Goal: Task Accomplishment & Management: Complete application form

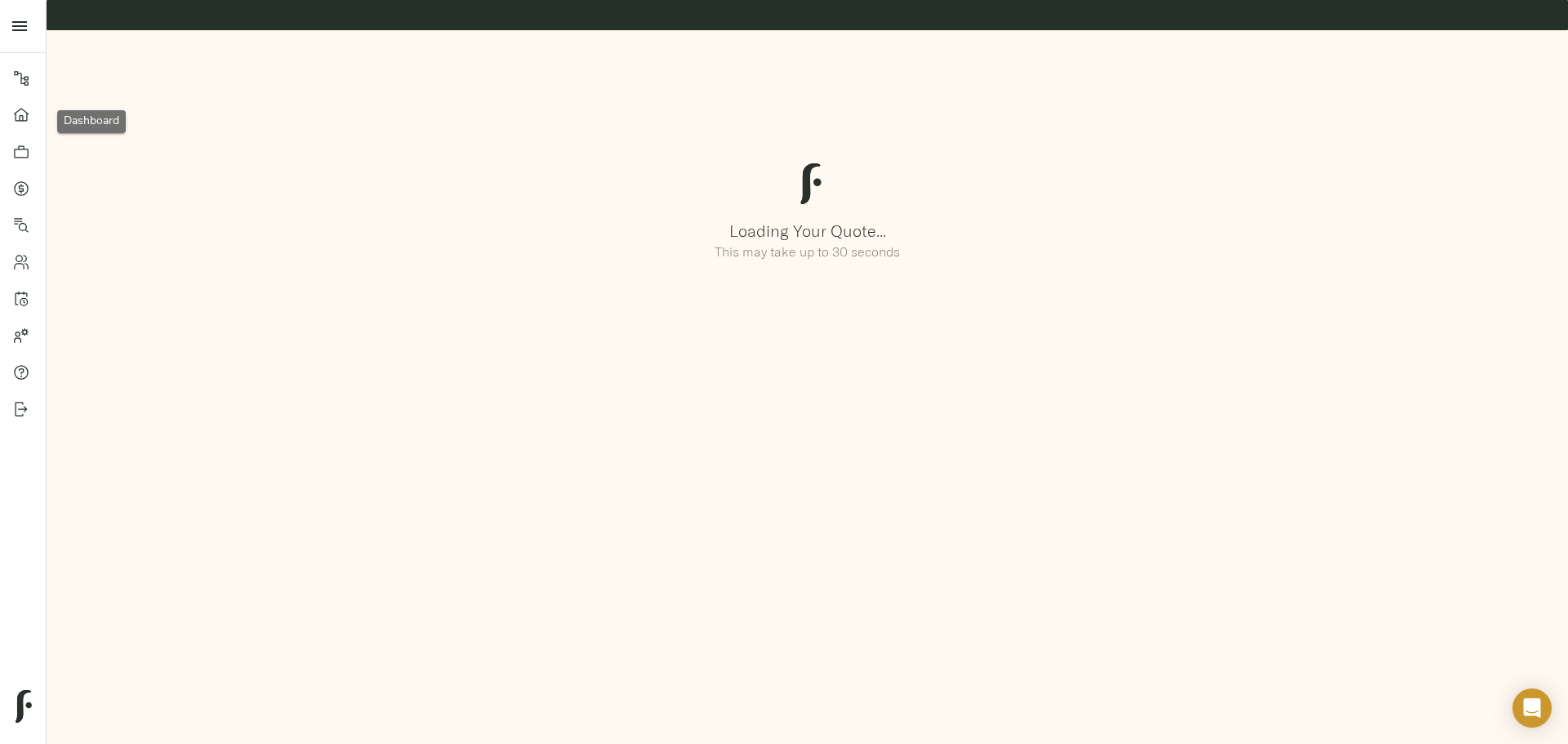
click at [13, 118] on icon at bounding box center [21, 114] width 17 height 17
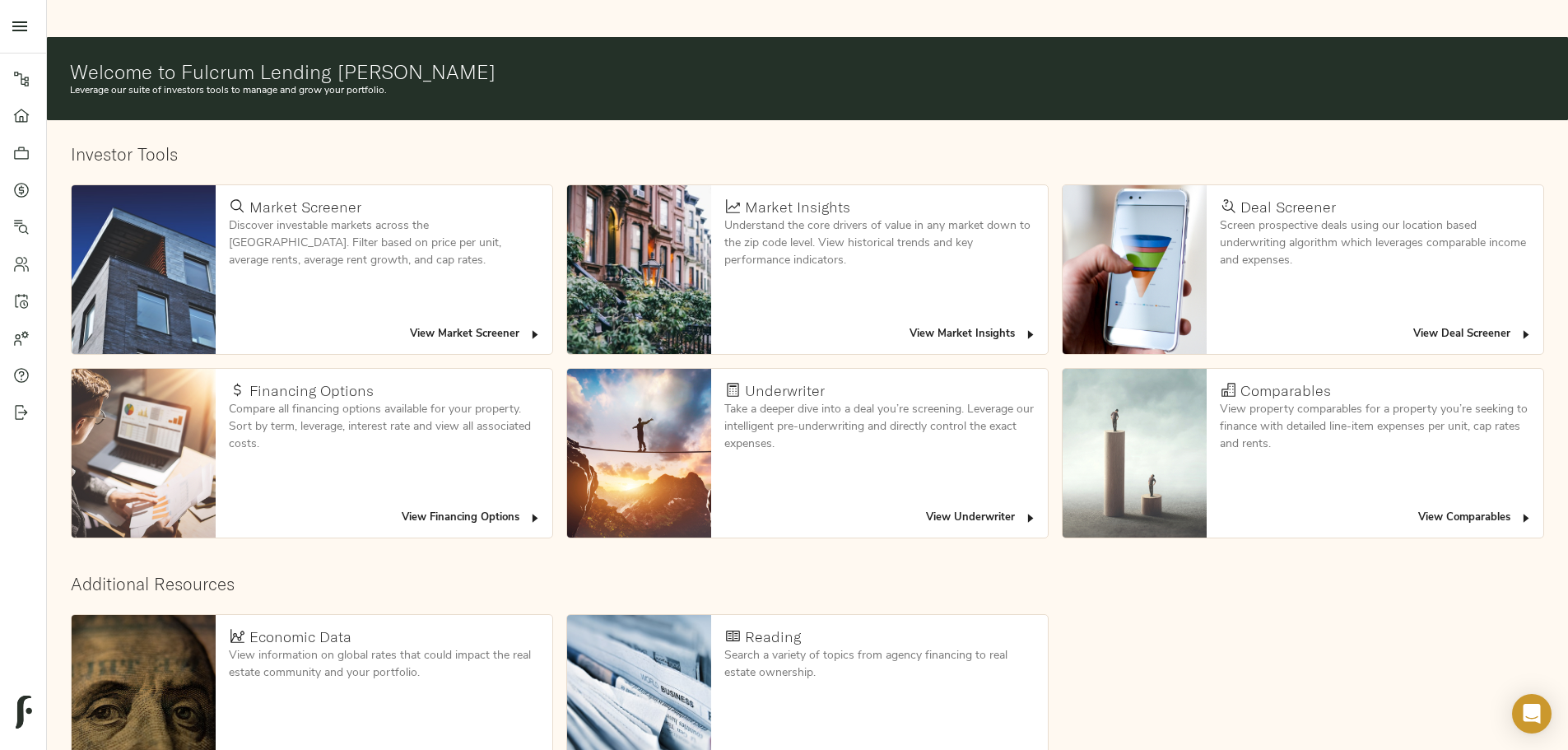
click at [1412, 325] on span "View Deal Screener" at bounding box center [1471, 334] width 119 height 19
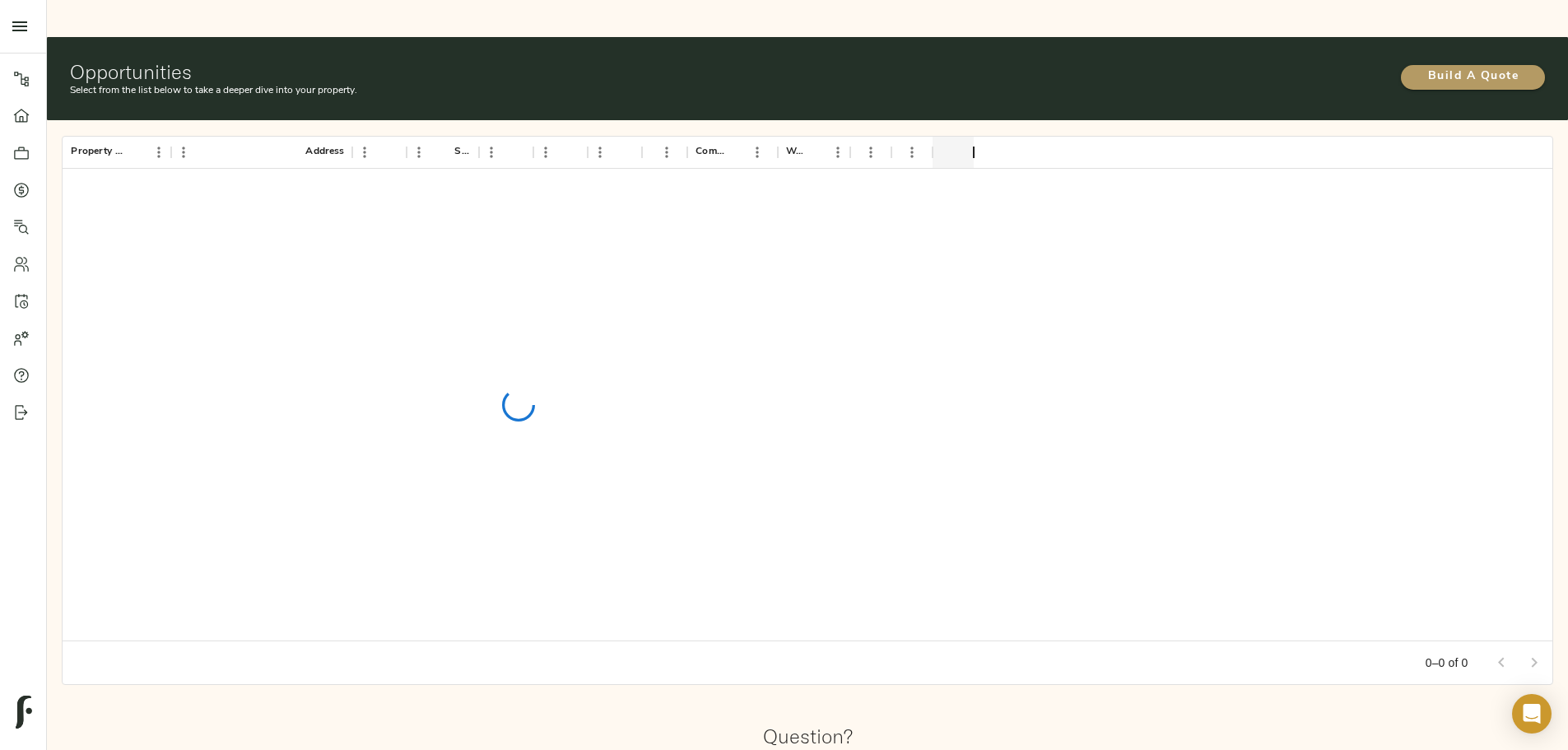
click at [1417, 67] on span "Build A Quote" at bounding box center [1472, 77] width 111 height 21
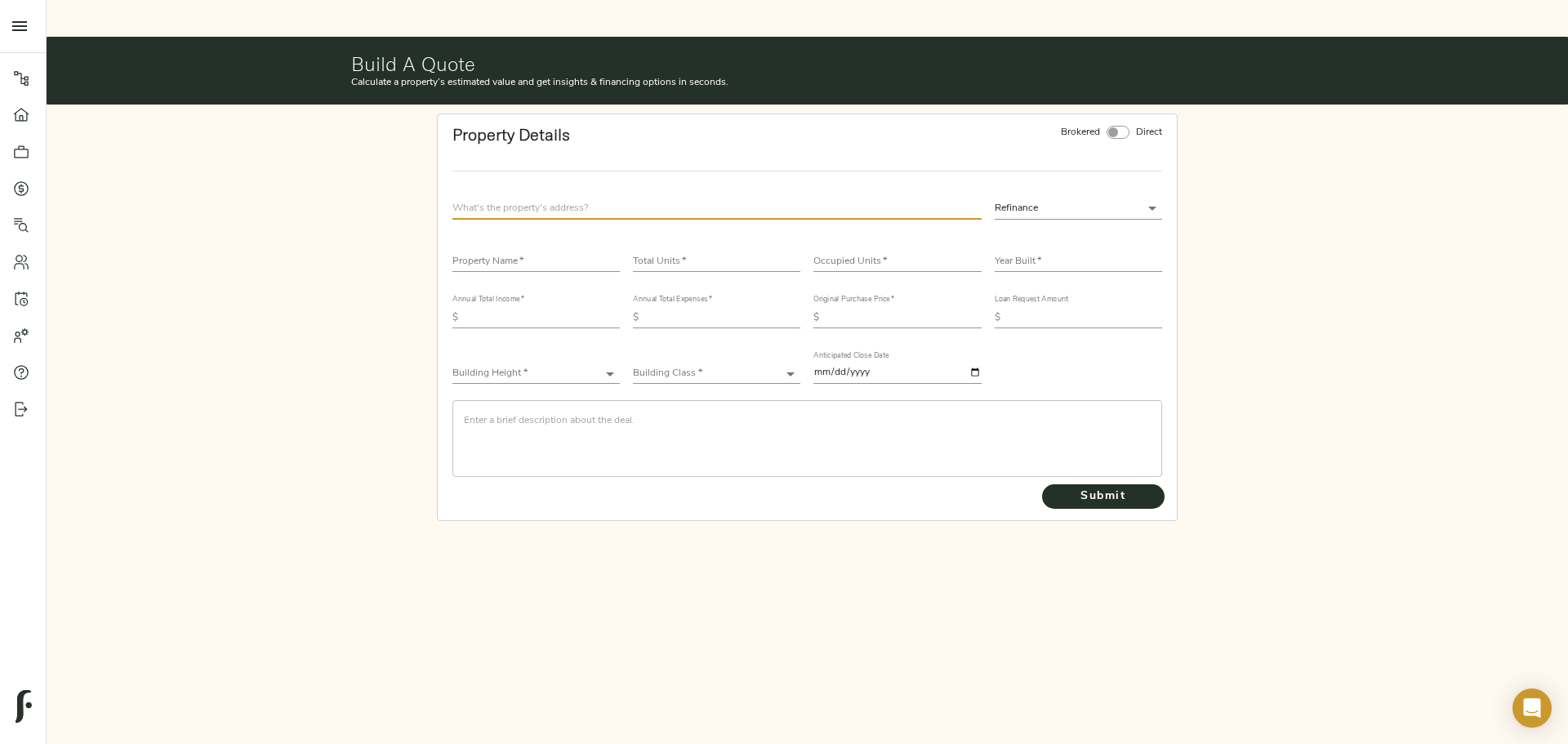
click at [605, 197] on input "text" at bounding box center [717, 208] width 529 height 22
click at [529, 197] on input "text" at bounding box center [717, 208] width 529 height 22
type input "[STREET_ADDRESS]"
click at [508, 252] on input "text" at bounding box center [536, 262] width 167 height 20
type input "Addison Ridge Phase III"
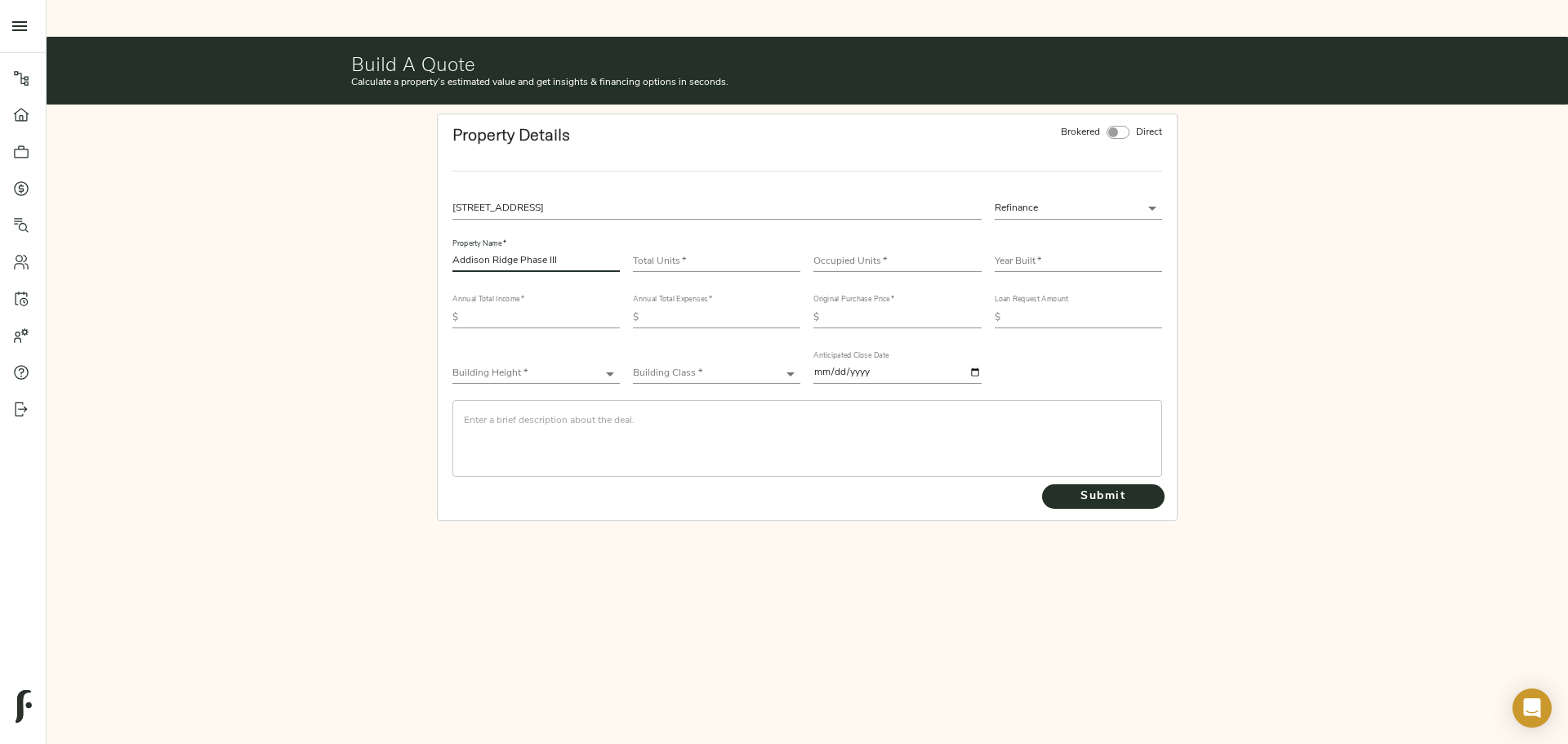
click at [682, 252] on input "number" at bounding box center [716, 262] width 167 height 20
type input "210"
click at [863, 240] on div "Occupied Units   *" at bounding box center [896, 255] width 167 height 32
click at [867, 252] on input "number" at bounding box center [896, 262] width 167 height 20
click at [866, 252] on input "number" at bounding box center [896, 262] width 167 height 20
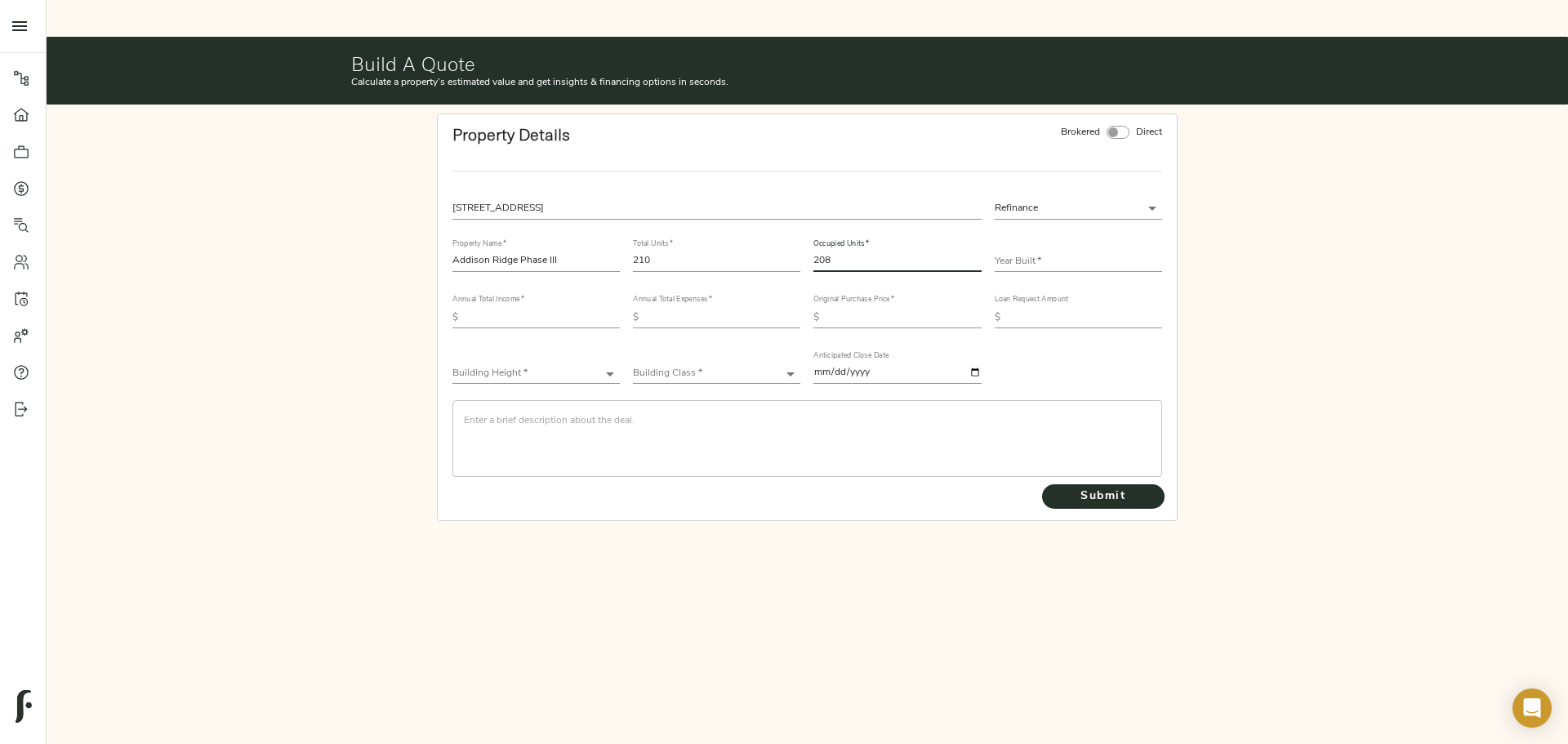
type input "208"
drag, startPoint x: 1082, startPoint y: 196, endPoint x: 1080, endPoint y: 210, distance: 14.1
click at [1082, 226] on div "Year Built   *" at bounding box center [1078, 253] width 181 height 56
click at [1079, 252] on input "text" at bounding box center [1078, 262] width 167 height 20
type input "2022"
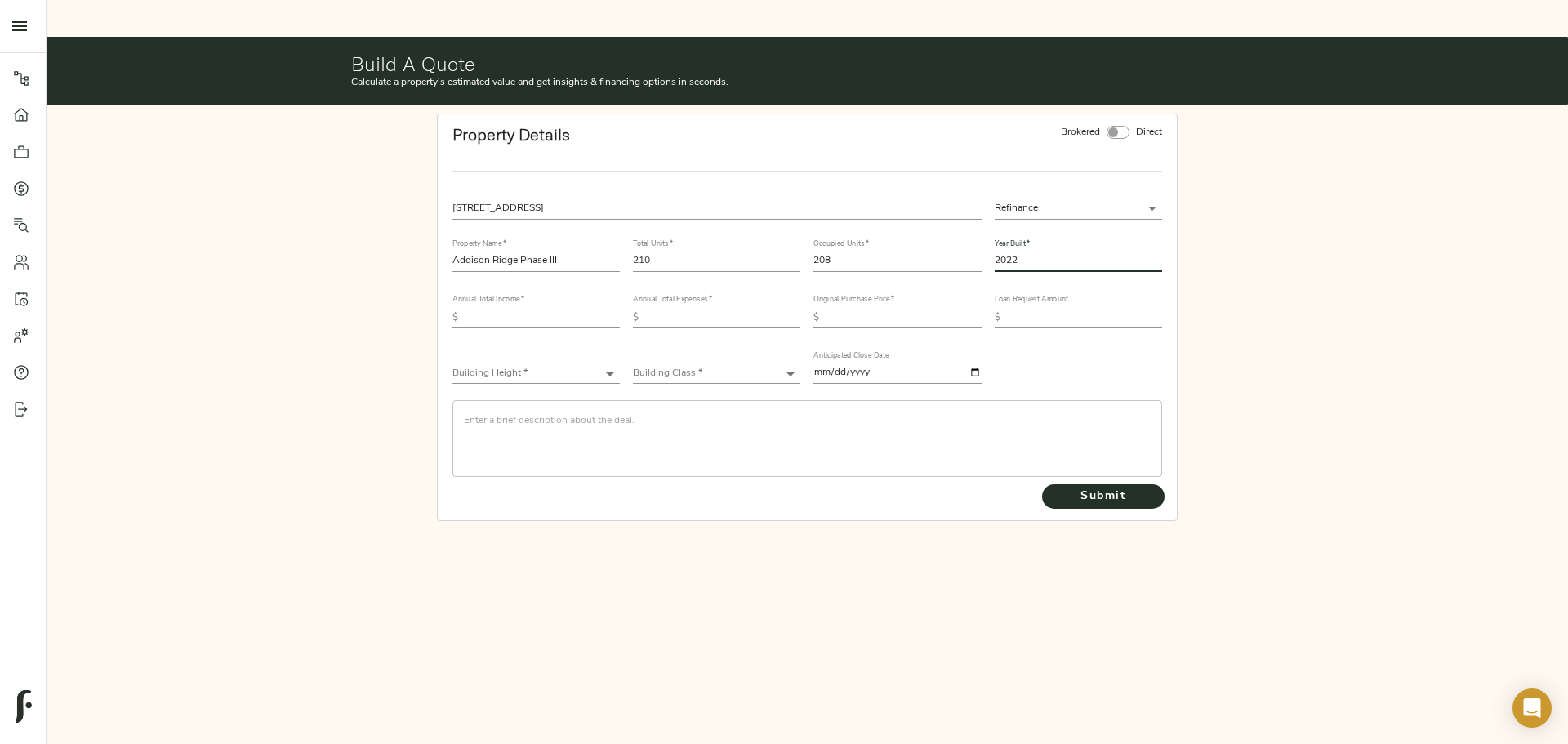
click at [538, 308] on input "text" at bounding box center [542, 318] width 155 height 20
click at [571, 308] on input "text" at bounding box center [542, 318] width 155 height 20
type input "3,362,339"
click at [686, 293] on div "Annual Total Expenses   * $" at bounding box center [717, 309] width 181 height 56
click at [687, 308] on input "text" at bounding box center [722, 318] width 155 height 20
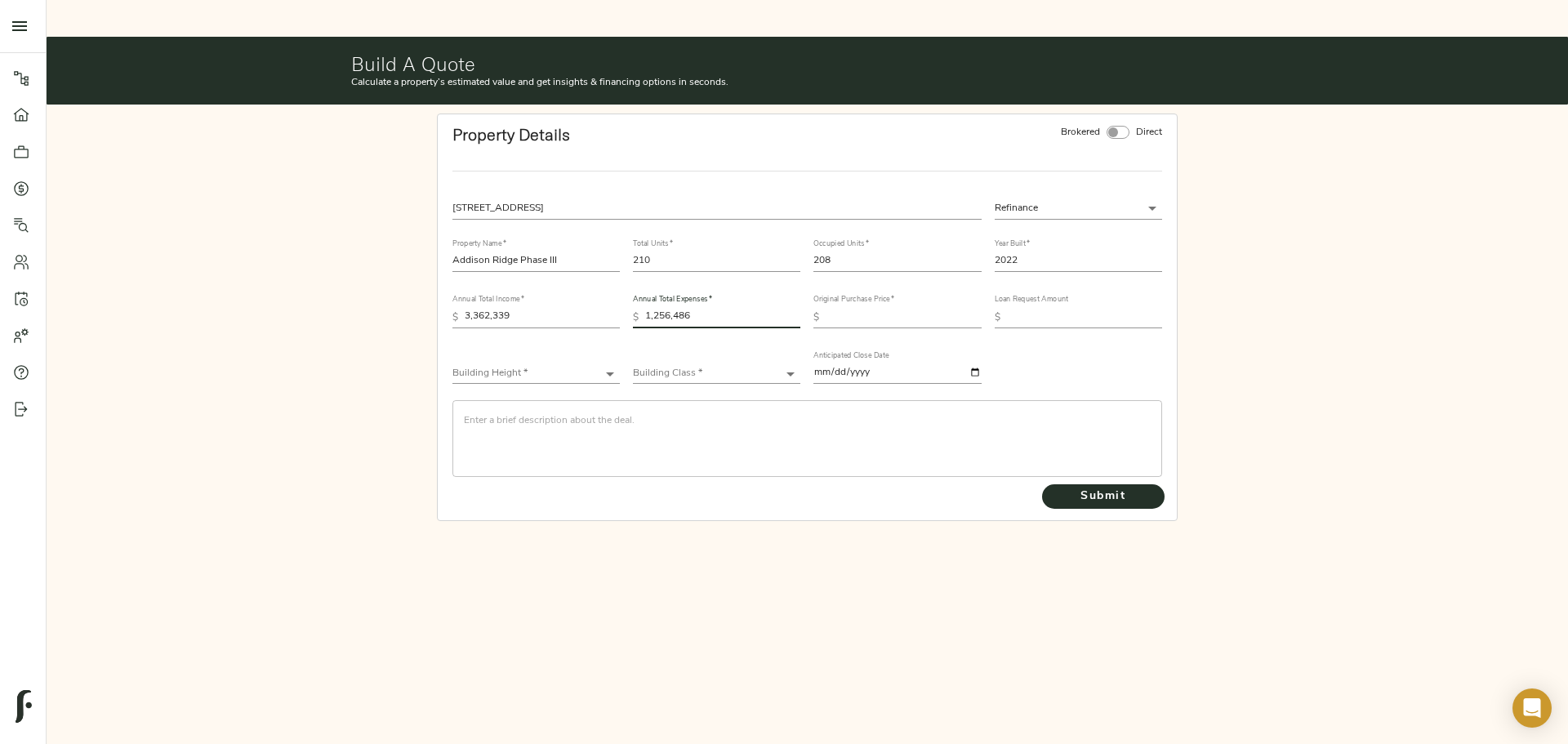
type input "1,256,486"
click at [911, 308] on input "text" at bounding box center [903, 318] width 155 height 20
click at [871, 308] on input "text" at bounding box center [903, 318] width 155 height 20
click at [834, 308] on input "text" at bounding box center [903, 318] width 155 height 20
click at [929, 295] on div "Original Purchase Price   * $" at bounding box center [896, 311] width 167 height 32
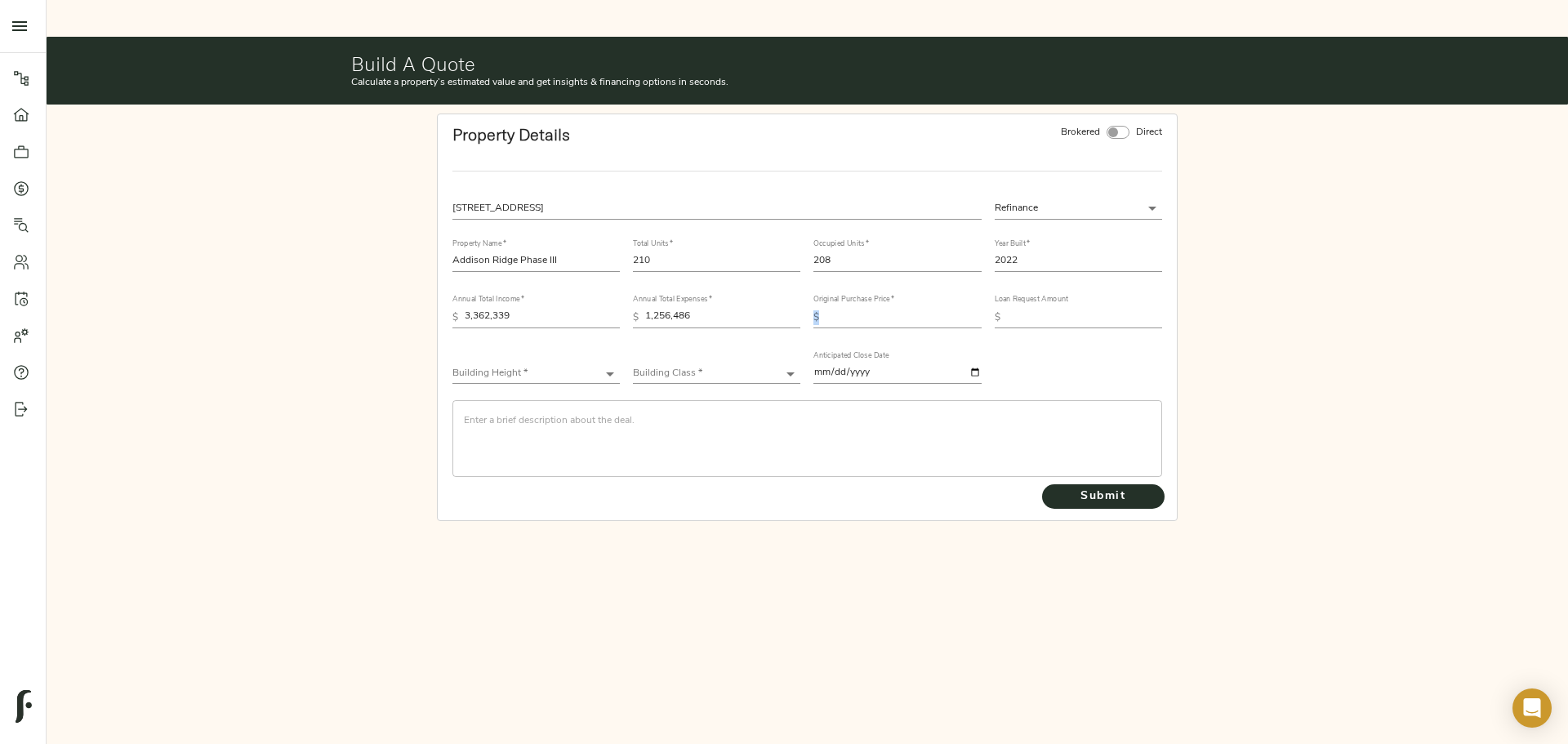
click at [927, 308] on input "text" at bounding box center [903, 318] width 155 height 20
type input "14,820,000"
click at [1061, 308] on input "text" at bounding box center [1084, 318] width 155 height 20
type input "30,949,000"
click at [539, 333] on body "Haven at [GEOGRAPHIC_DATA] - [STREET_ADDRESS] Pipeline Dashboard Portfolio Quot…" at bounding box center [784, 390] width 1568 height 781
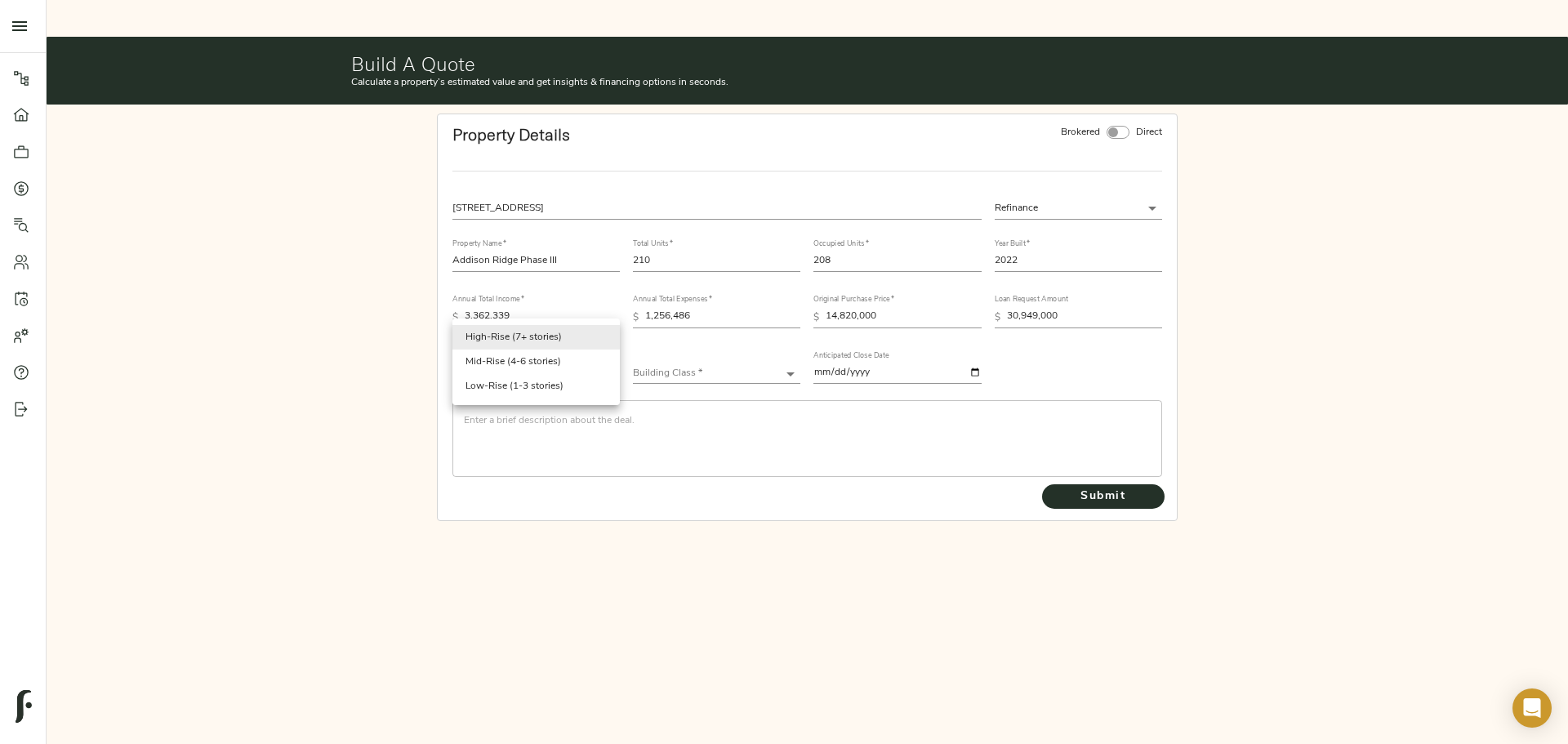
click at [549, 364] on li "Mid-Rise (4-6 stories)" at bounding box center [536, 362] width 167 height 24
type input "Mid-Rise"
click at [731, 334] on body "Haven at [GEOGRAPHIC_DATA] - [STREET_ADDRESS] Pipeline Dashboard Portfolio Quot…" at bounding box center [784, 390] width 1568 height 781
click at [697, 347] on li "Class A" at bounding box center [716, 337] width 167 height 24
type input "Class A"
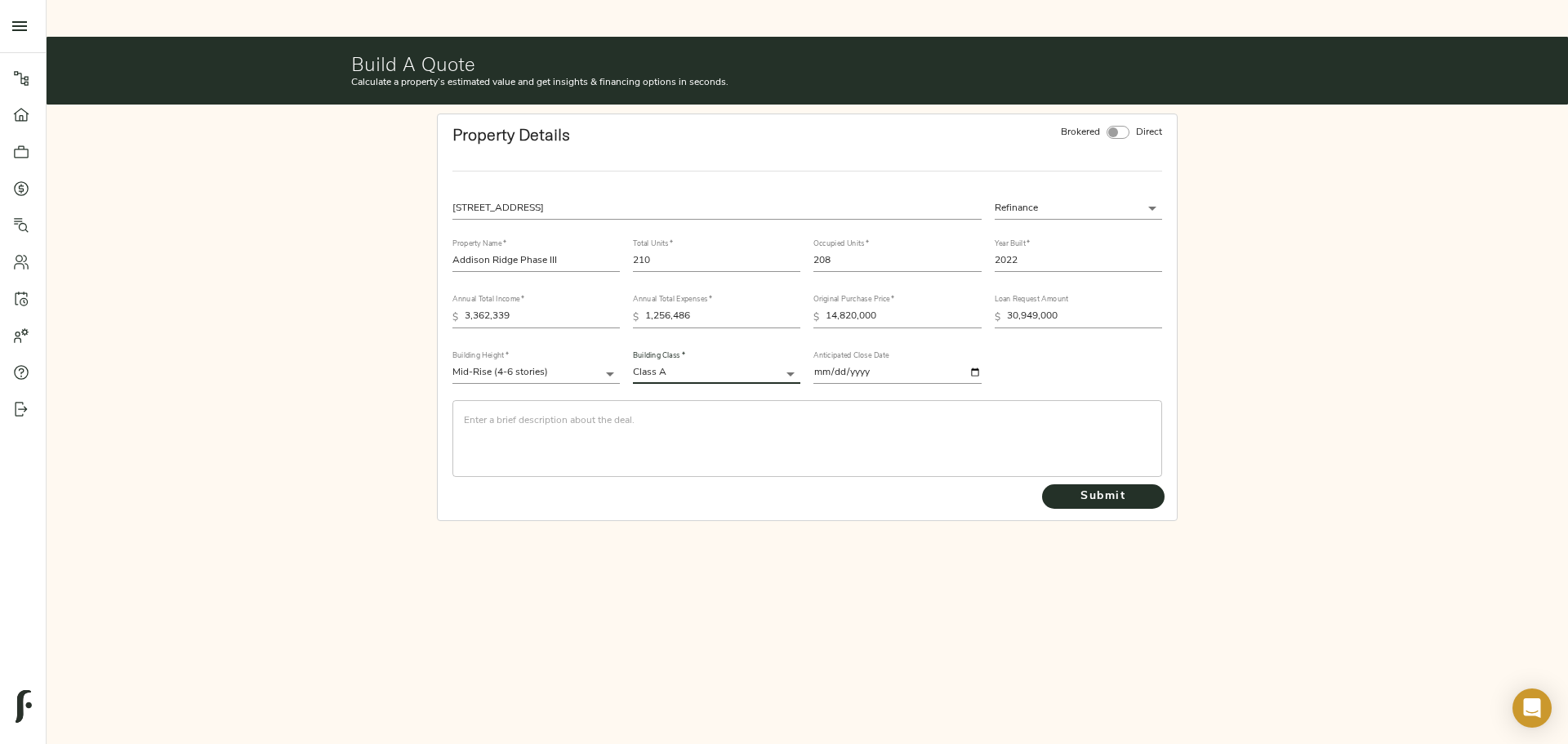
click at [566, 415] on textarea at bounding box center [807, 438] width 687 height 47
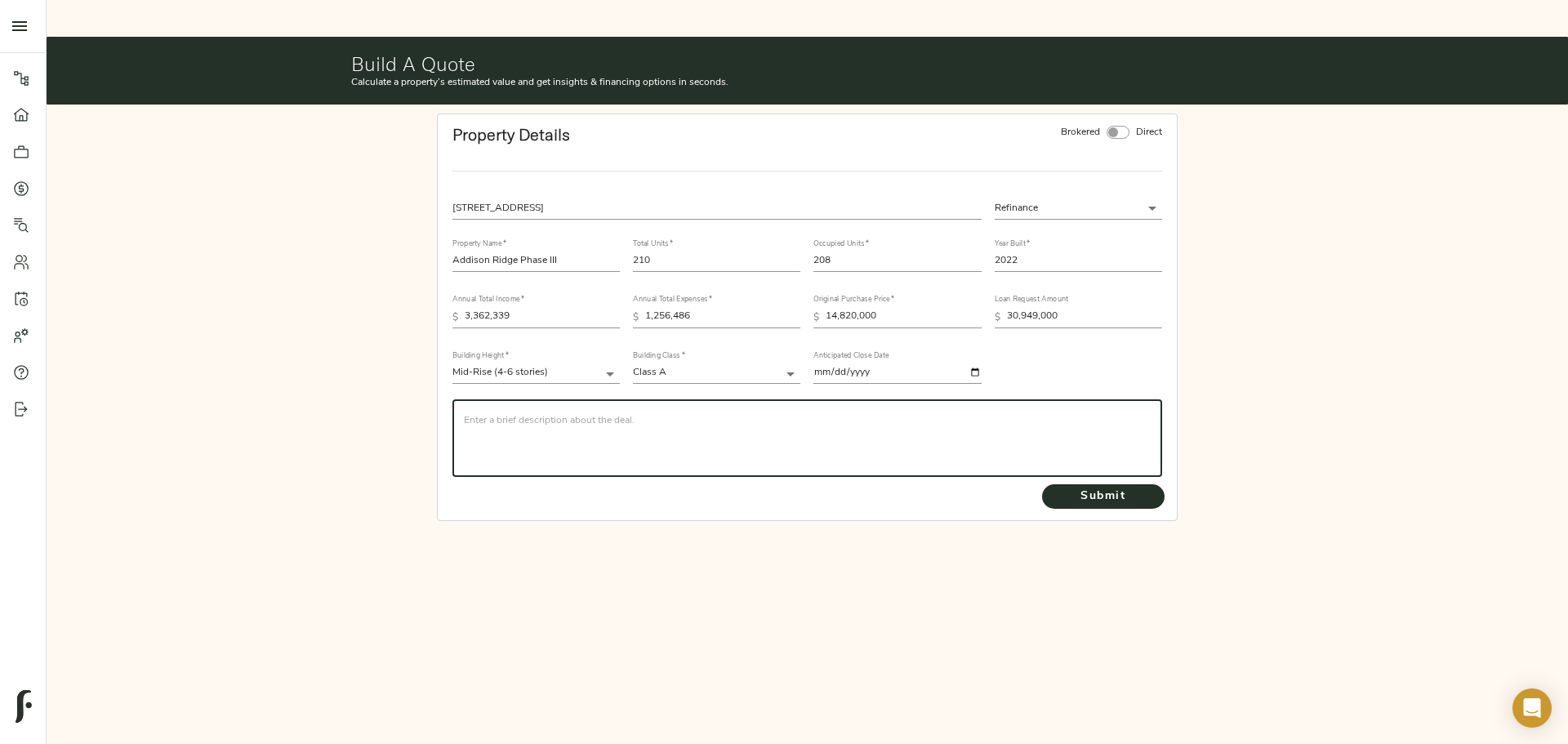
paste textarea "CBRE is seeking a quote on behalf of the sponsors for the refinance of Addison …"
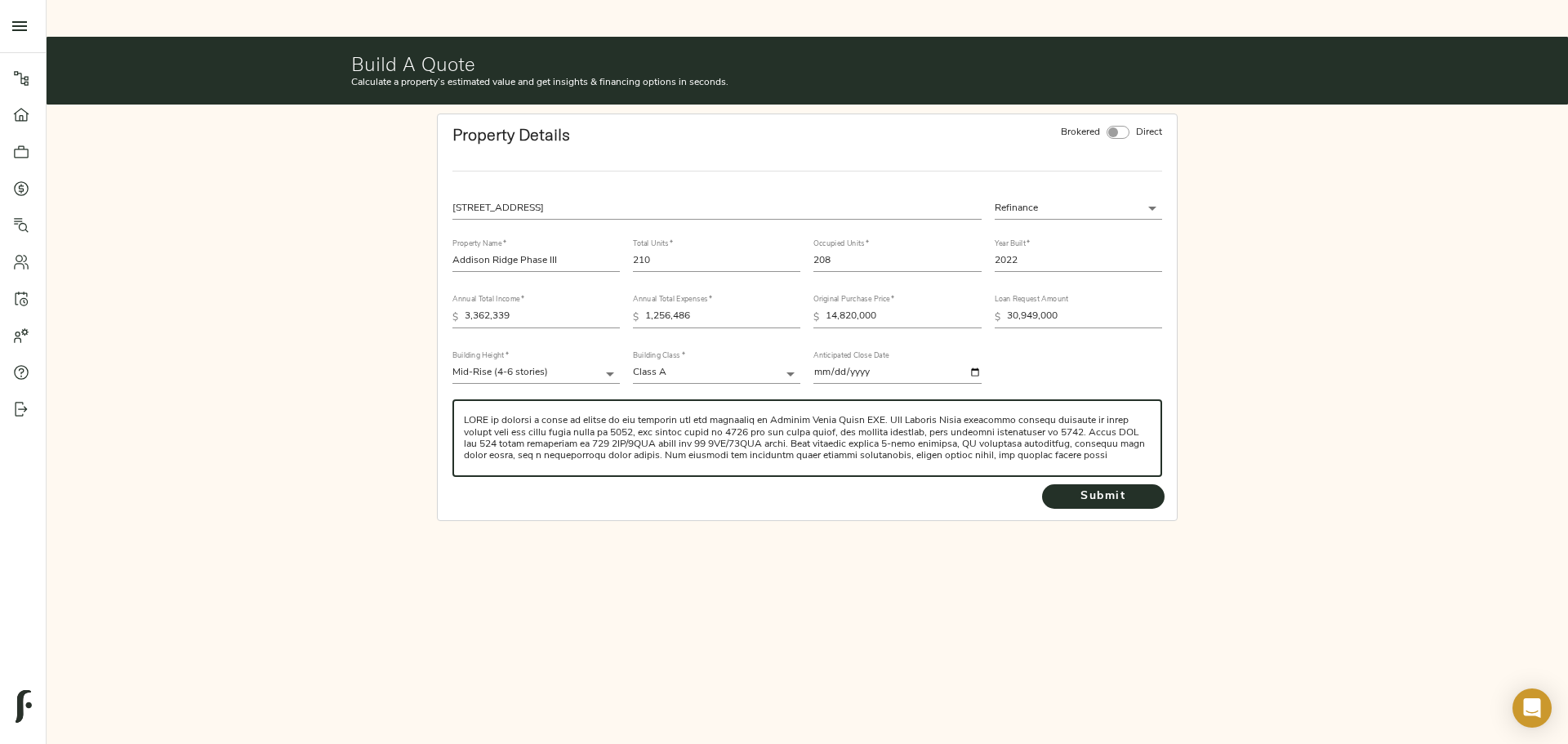
scroll to position [174, 0]
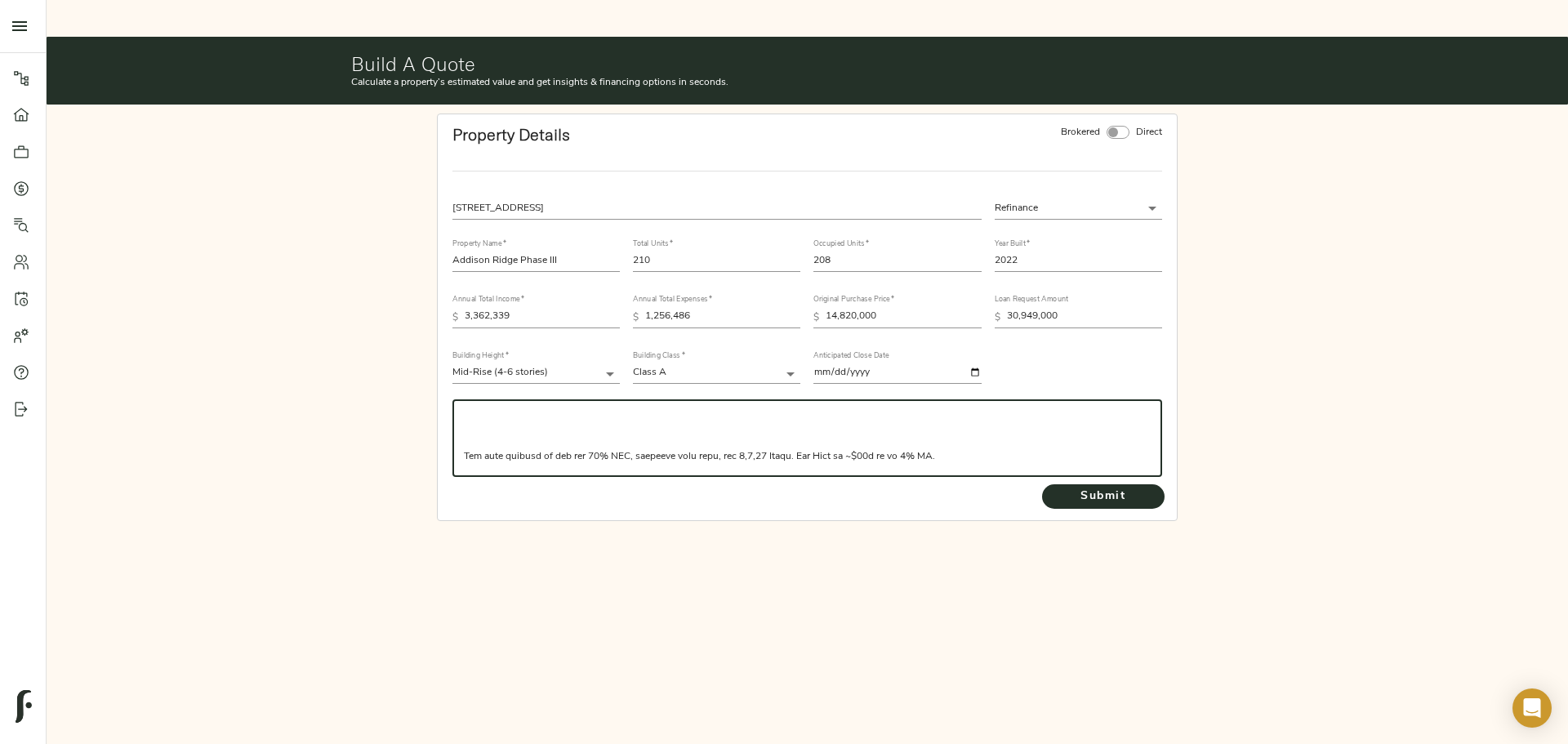
click at [462, 418] on div "​" at bounding box center [807, 438] width 710 height 77
click at [469, 415] on textarea at bounding box center [807, 438] width 687 height 47
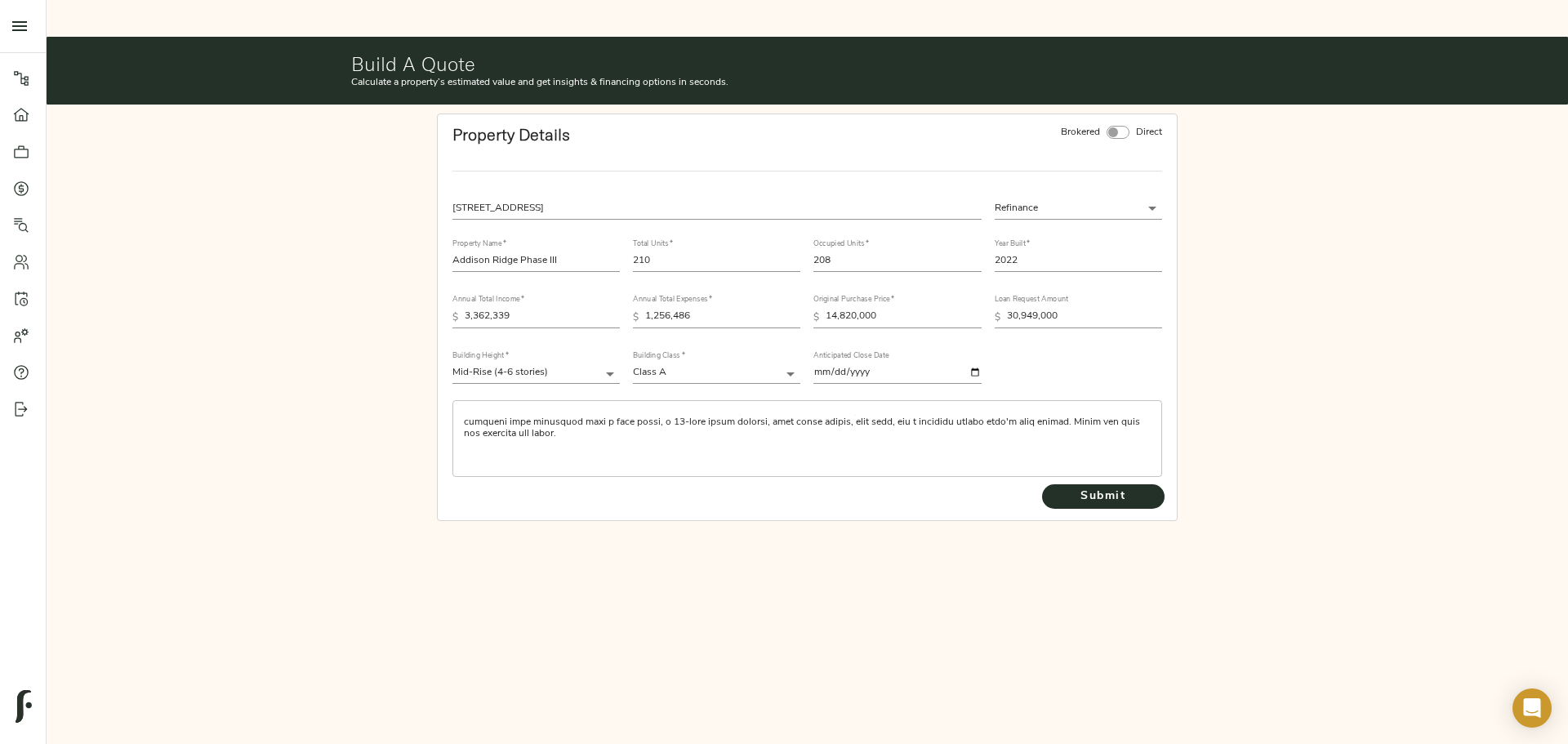
click at [461, 424] on div "​" at bounding box center [807, 438] width 710 height 77
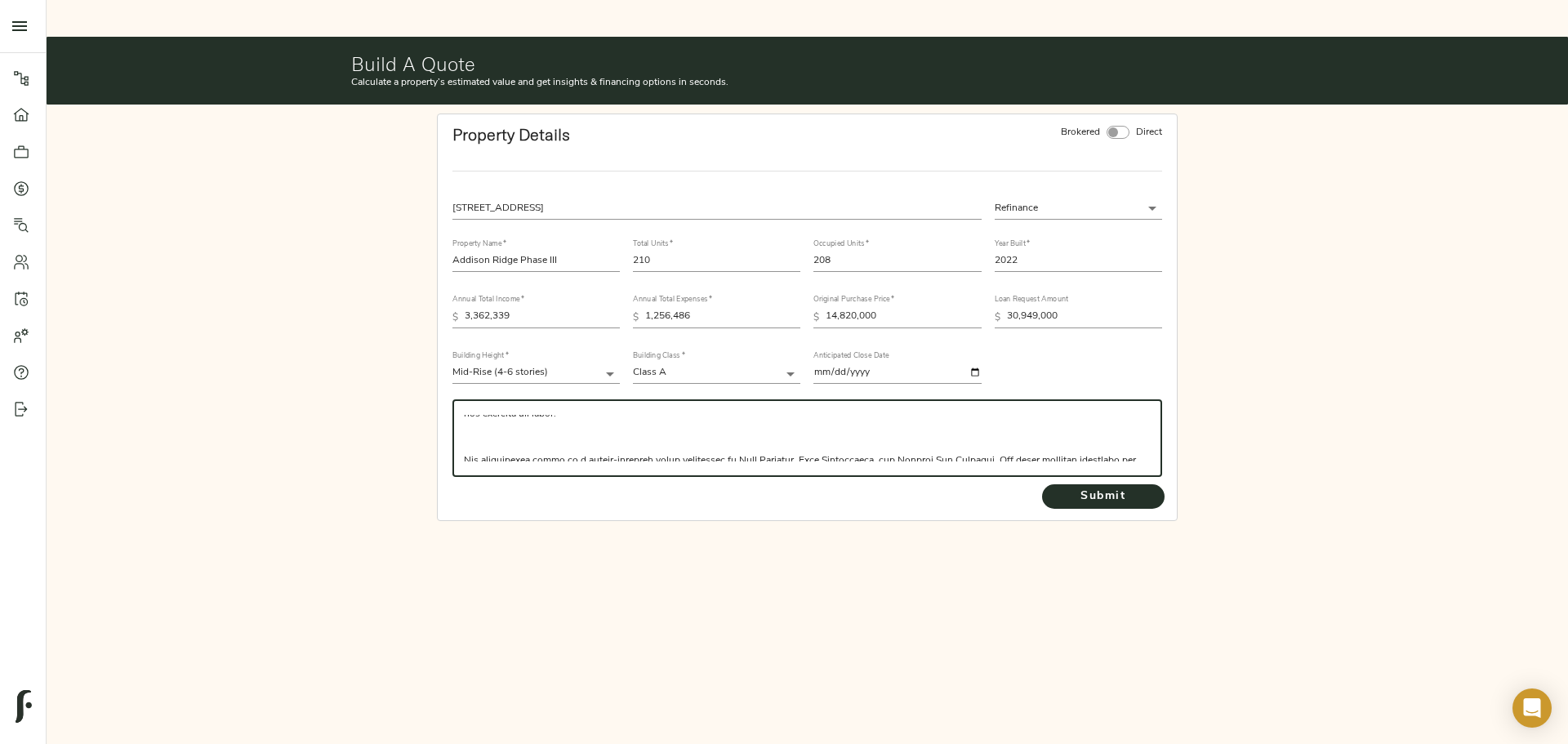
scroll to position [64, 0]
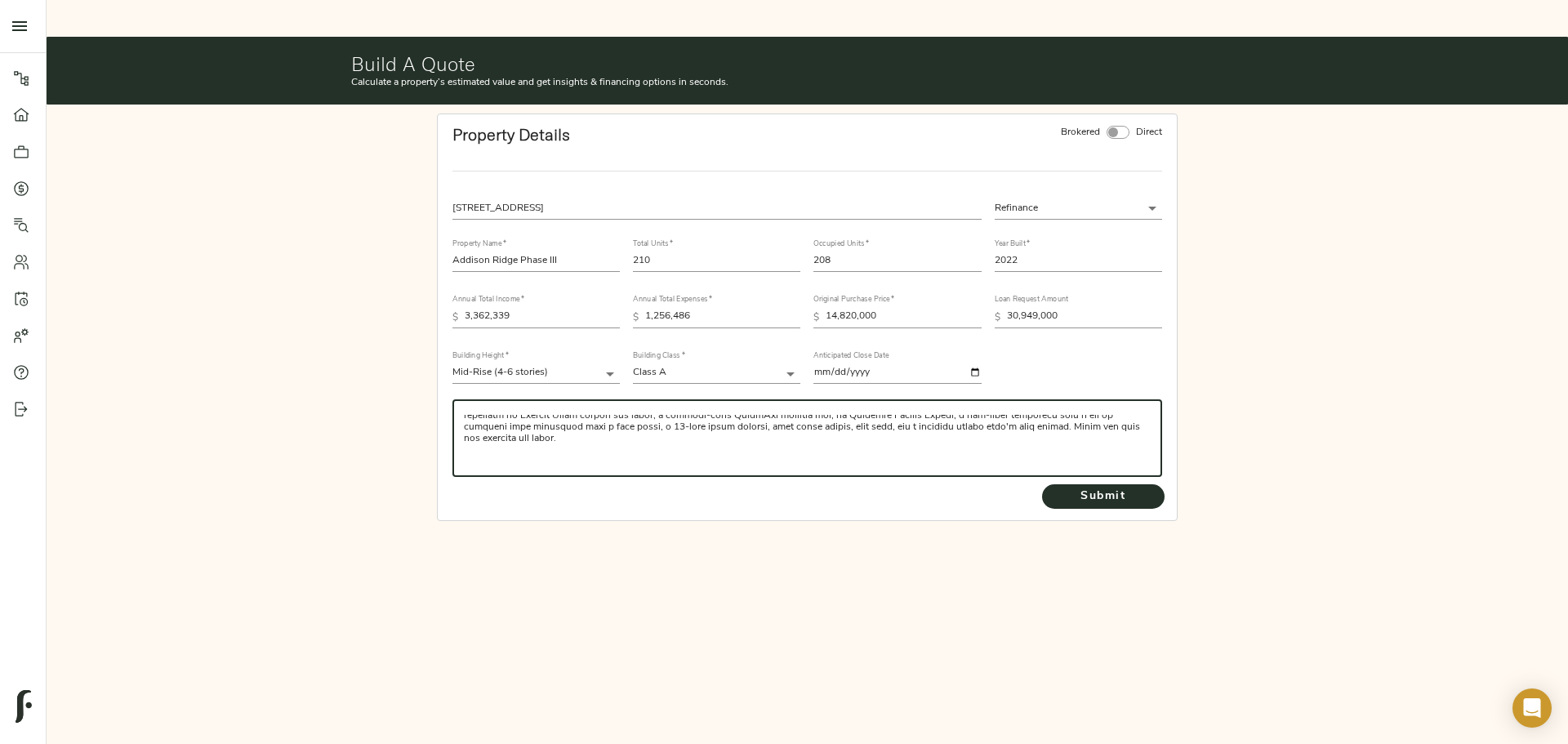
click at [475, 418] on textarea at bounding box center [807, 438] width 687 height 47
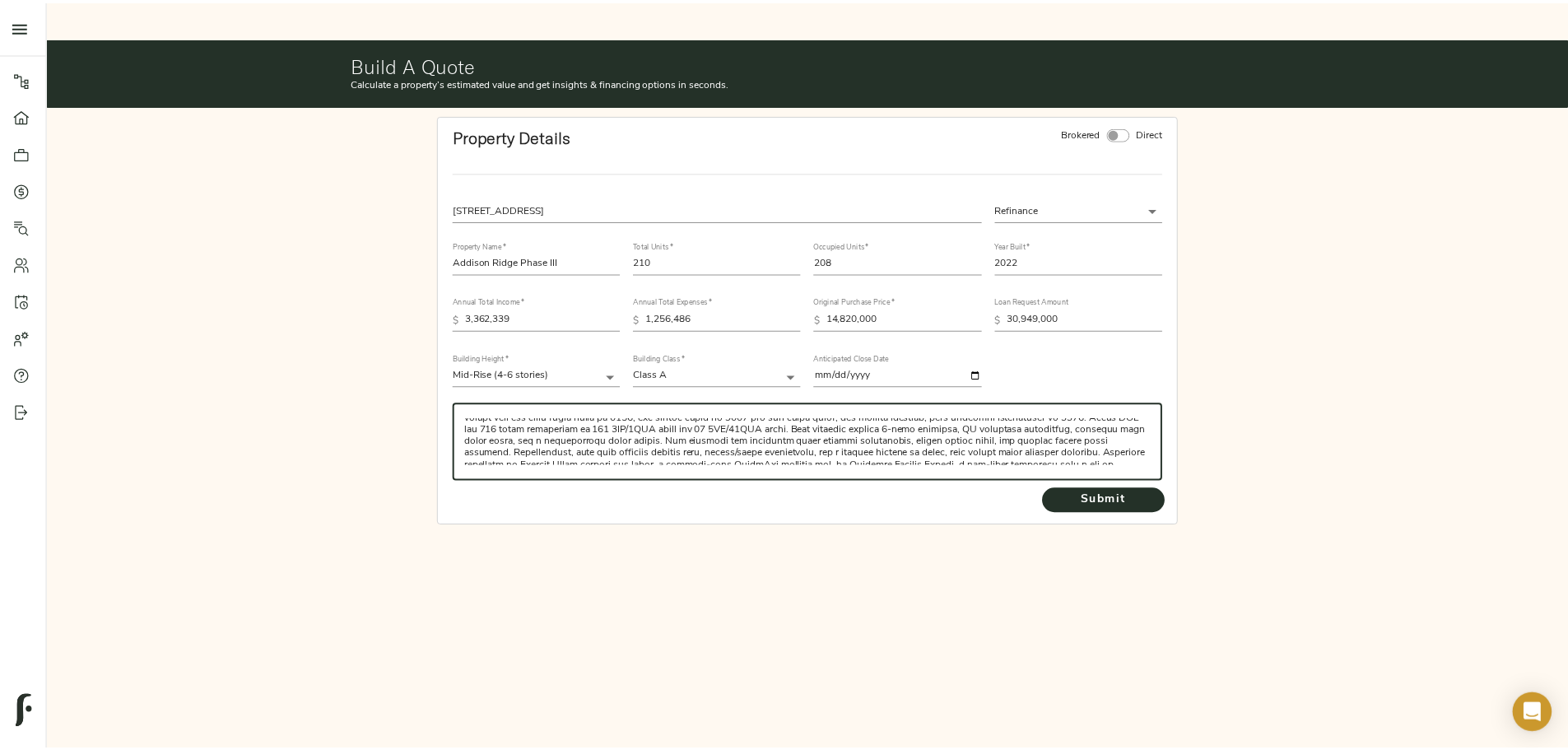
scroll to position [0, 0]
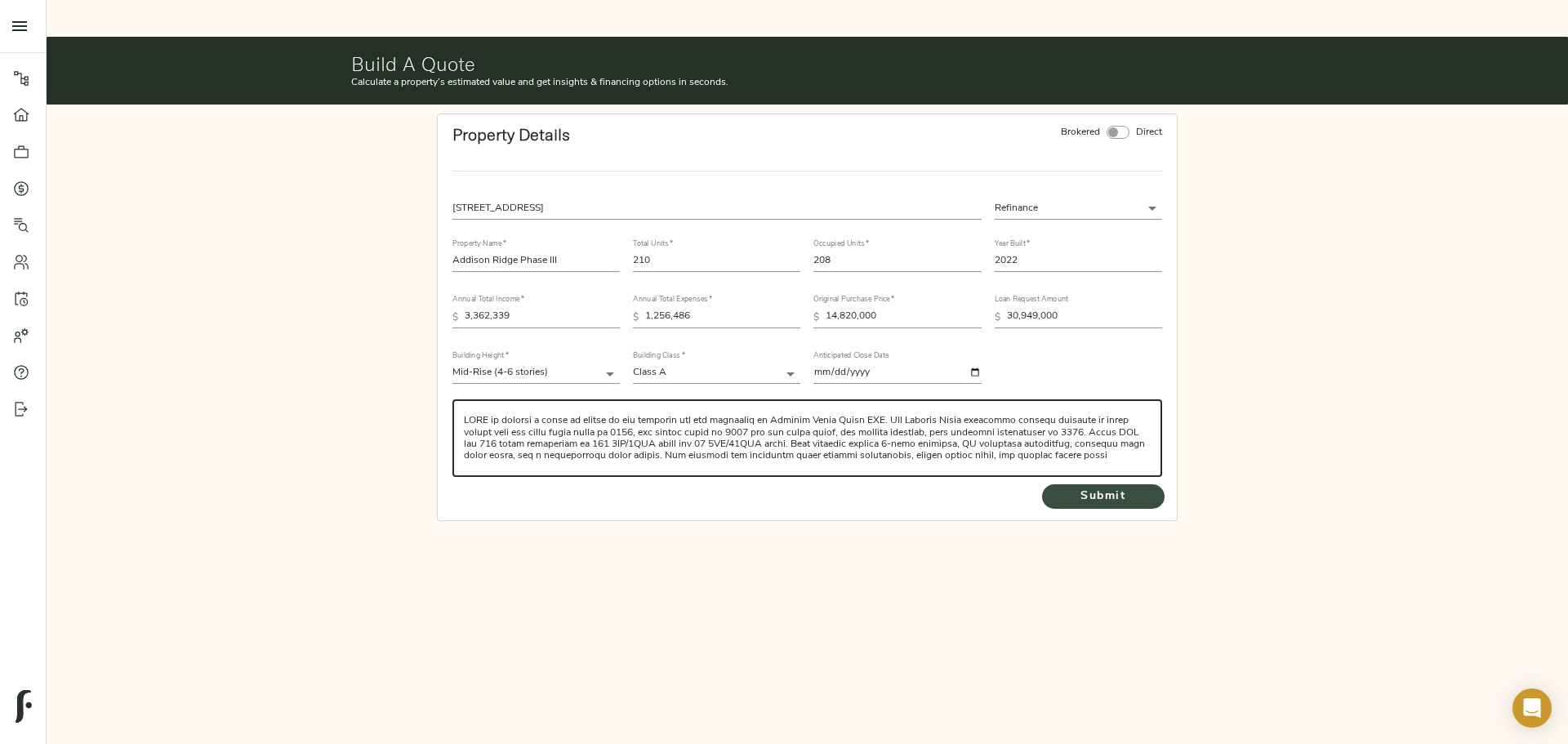
type textarea "CBRE is seeking a quote on behalf of the sponsors for the refinance of Addison …"
click at [1074, 487] on span "Submit" at bounding box center [1104, 497] width 90 height 21
